Goal: Complete application form

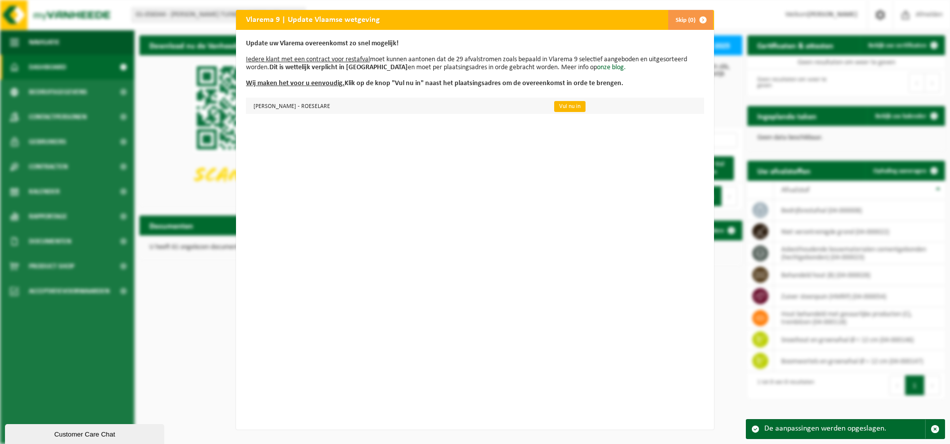
click at [586, 109] on link "Vul nu in" at bounding box center [569, 106] width 31 height 11
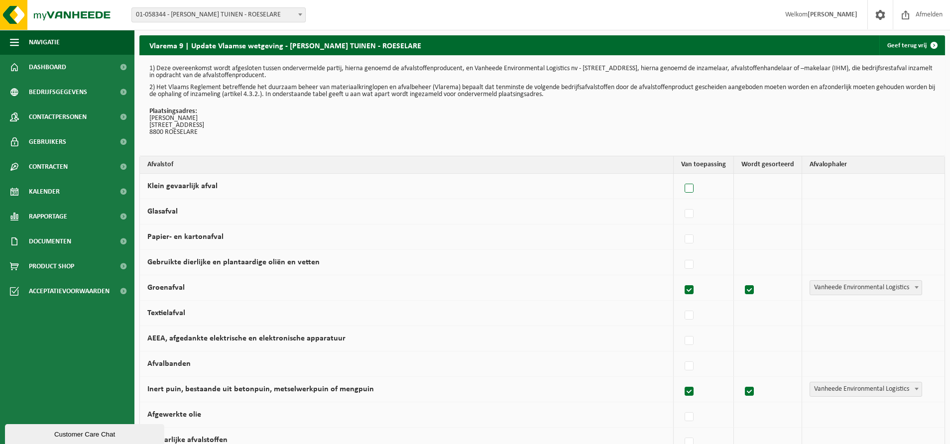
click at [691, 188] on label at bounding box center [690, 188] width 14 height 15
click at [681, 176] on input "Klein gevaarlijk afval" at bounding box center [681, 176] width 0 height 0
checkbox input "true"
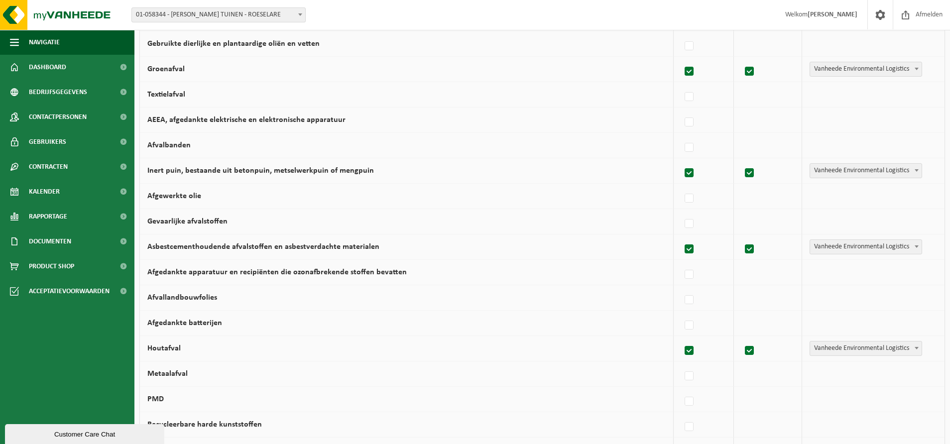
scroll to position [223, 0]
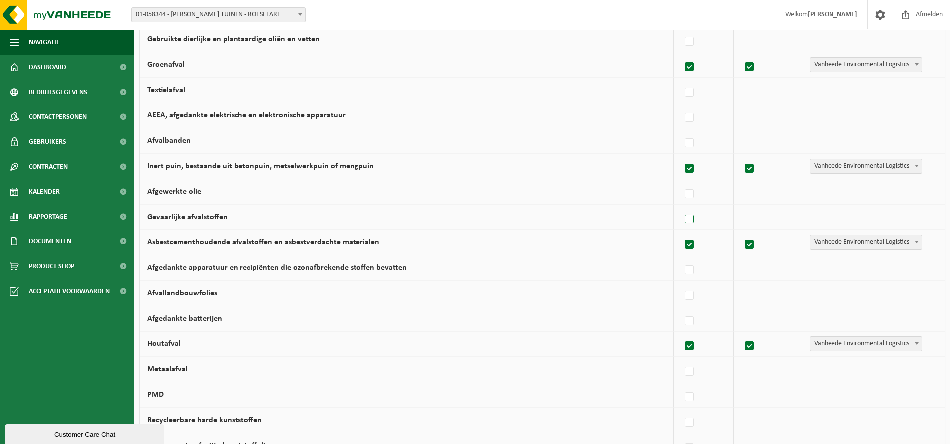
click at [690, 220] on label at bounding box center [690, 219] width 14 height 15
click at [681, 207] on input "Gevaarlijke afvalstoffen" at bounding box center [681, 207] width 0 height 0
checkbox input "true"
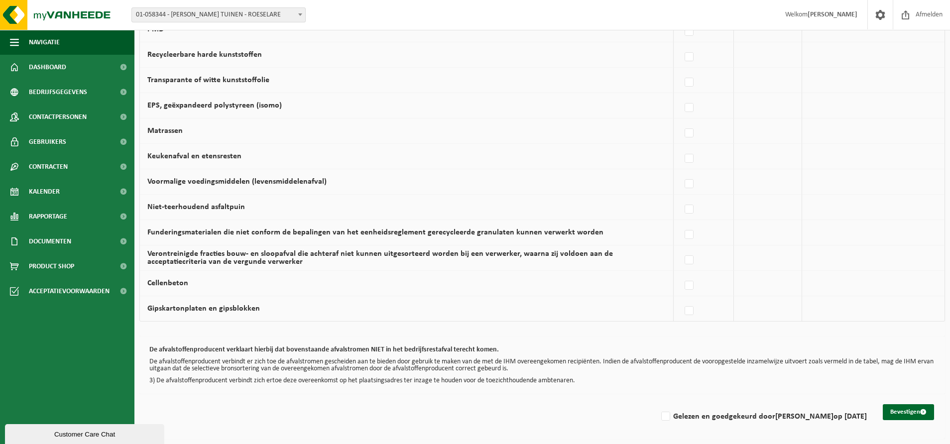
scroll to position [594, 0]
click at [904, 404] on button "Bevestigen" at bounding box center [908, 412] width 51 height 16
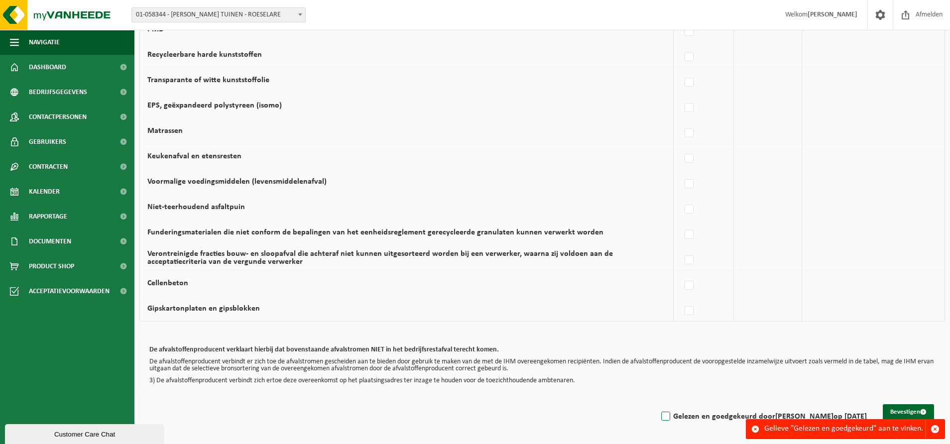
click at [659, 412] on label "Gelezen en goedgekeurd door BIRGER VANDECASTEELE op 01/09/25" at bounding box center [763, 416] width 208 height 15
click at [658, 404] on input "Gelezen en goedgekeurd door BIRGER VANDECASTEELE op 01/09/25" at bounding box center [658, 404] width 0 height 0
checkbox input "true"
click at [895, 405] on button "Bevestigen" at bounding box center [908, 412] width 51 height 16
